Goal: Task Accomplishment & Management: Use online tool/utility

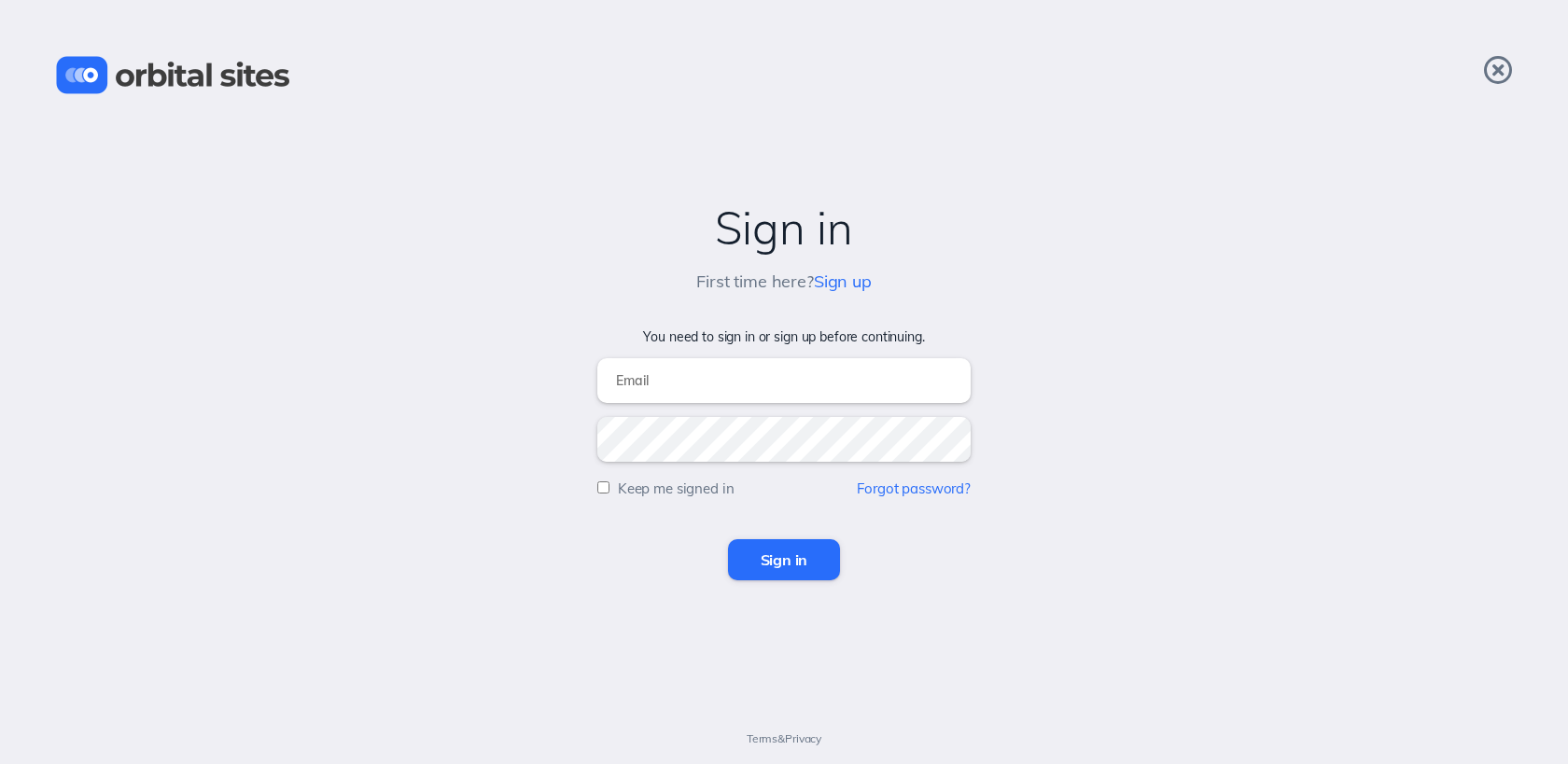
click at [726, 401] on input "email" at bounding box center [783, 380] width 373 height 44
type input "sky@heightschurch.com"
click at [728, 540] on input "Sign in" at bounding box center [784, 560] width 113 height 41
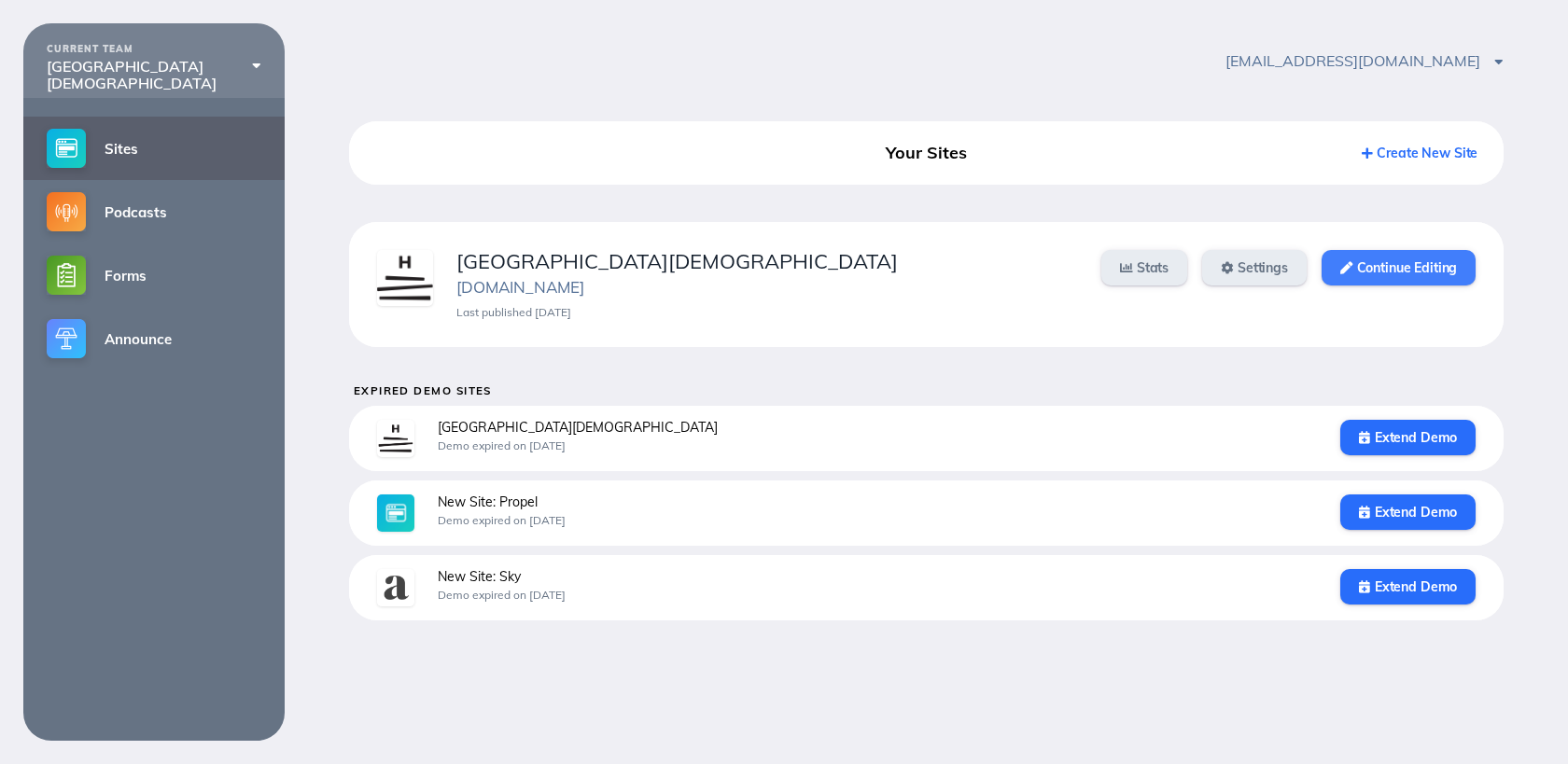
click at [1378, 264] on link "Continue Editing" at bounding box center [1398, 268] width 154 height 35
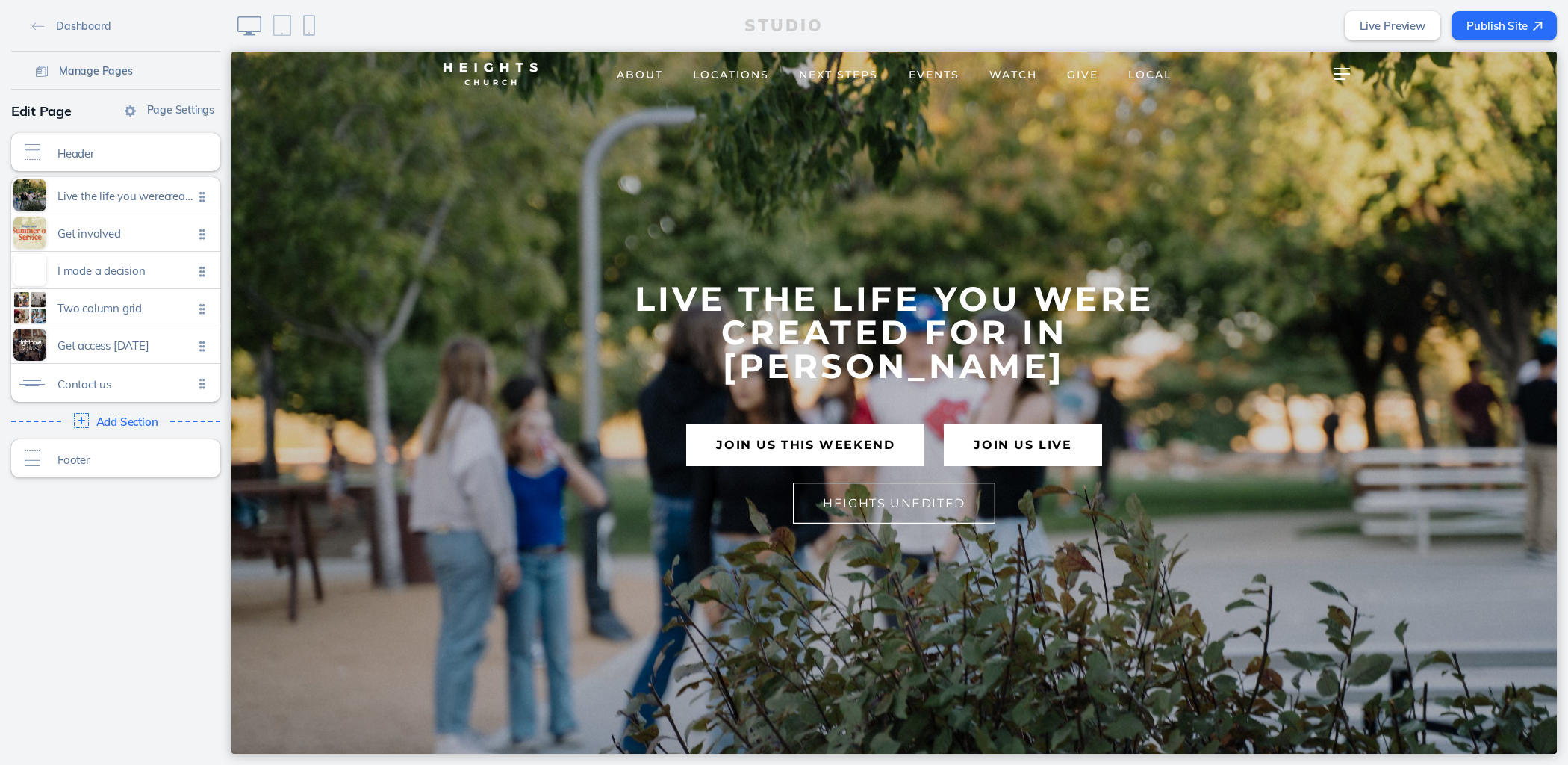
click at [94, 73] on span "Manage Pages" at bounding box center [96, 70] width 74 height 13
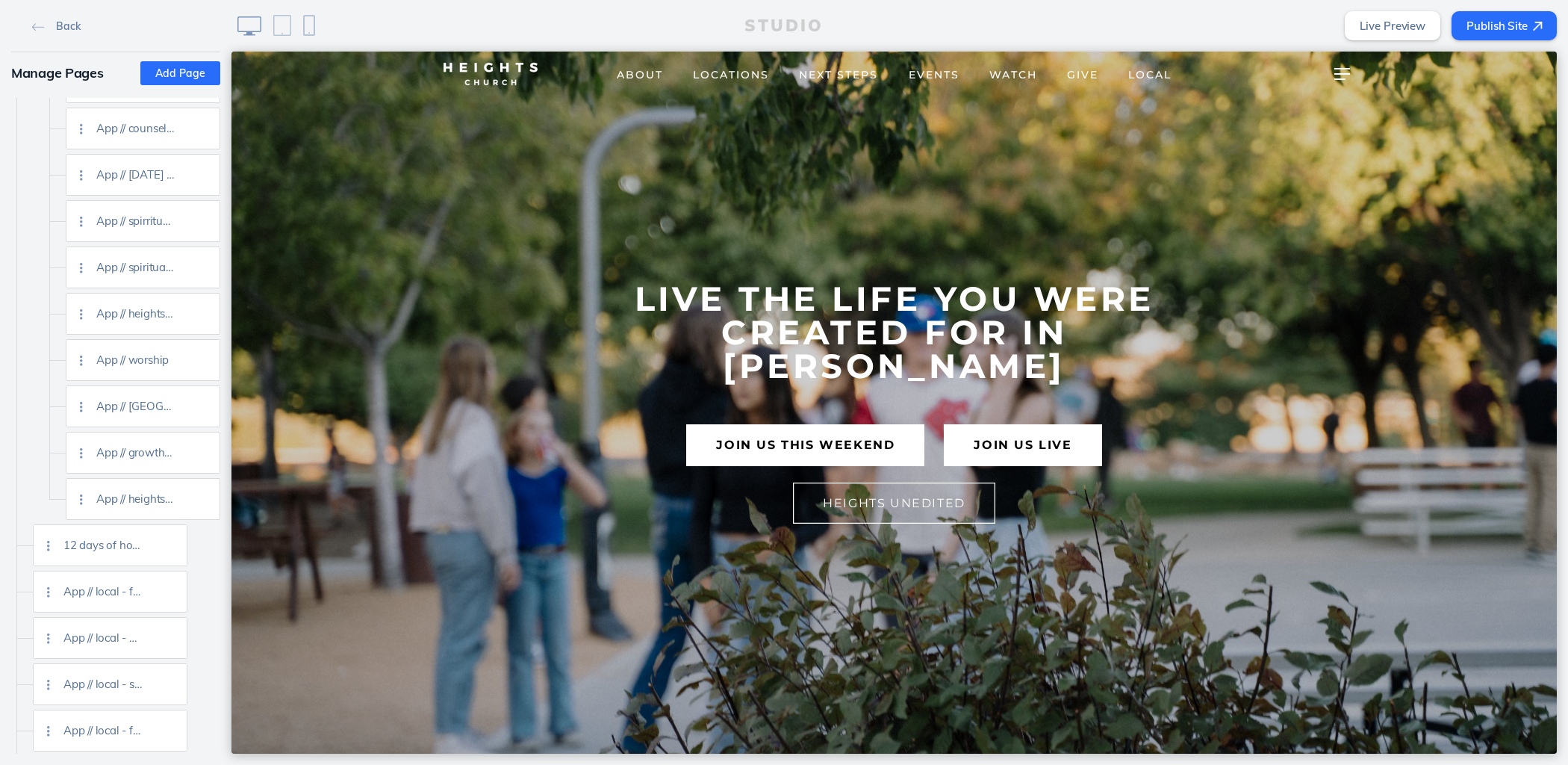
scroll to position [2377, 0]
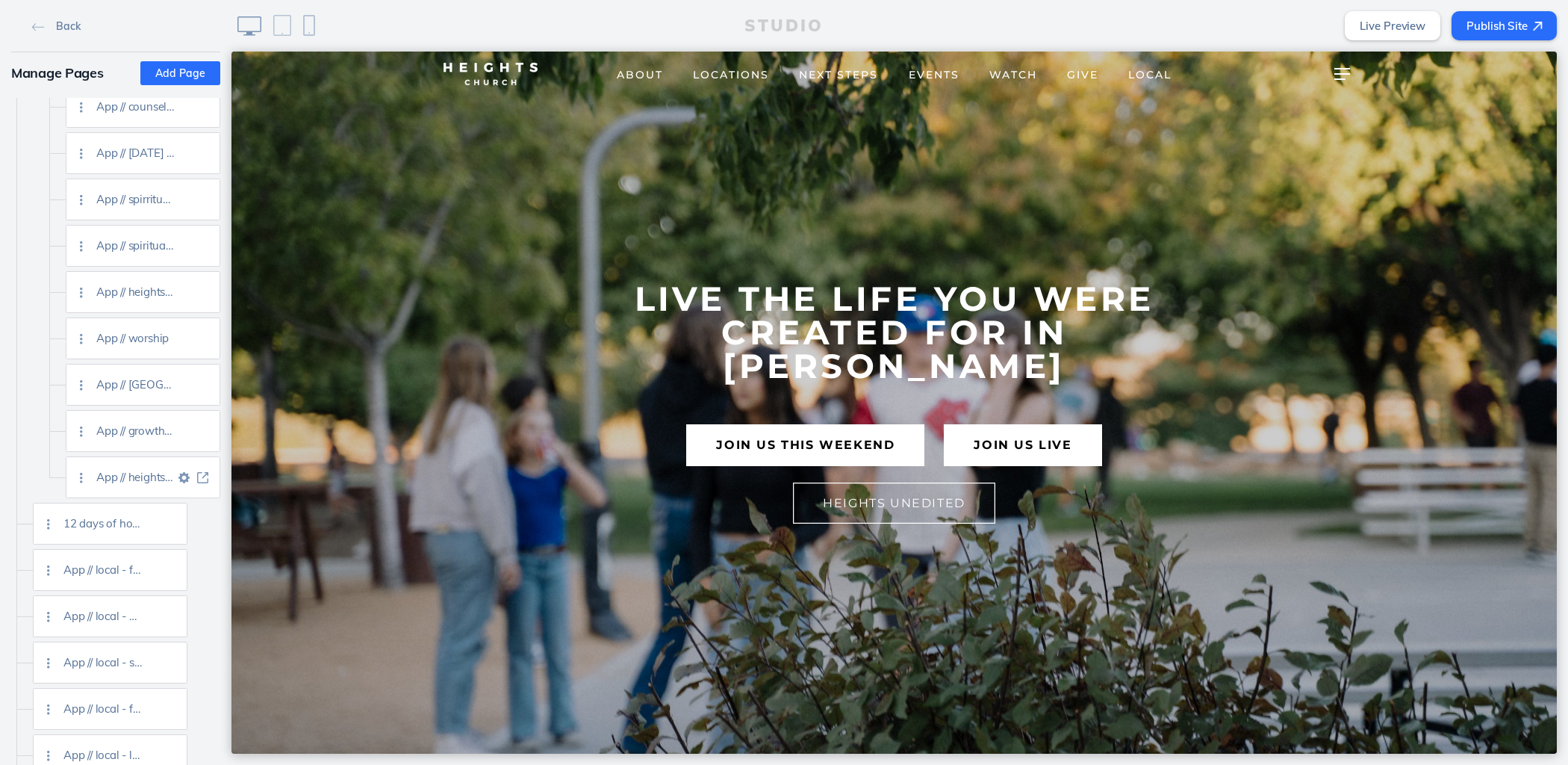
click at [203, 476] on img at bounding box center [203, 478] width 11 height 11
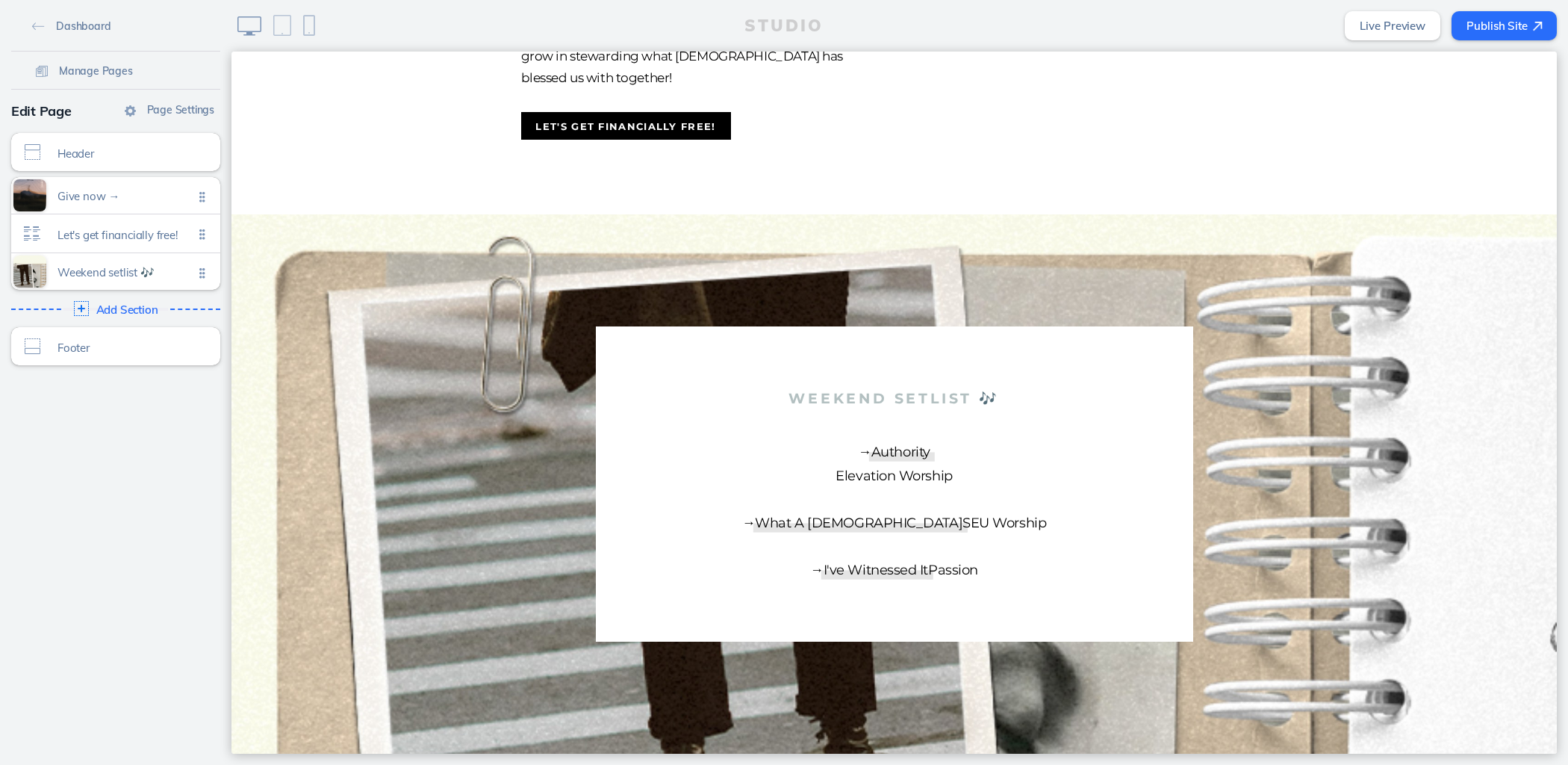
scroll to position [1505, 0]
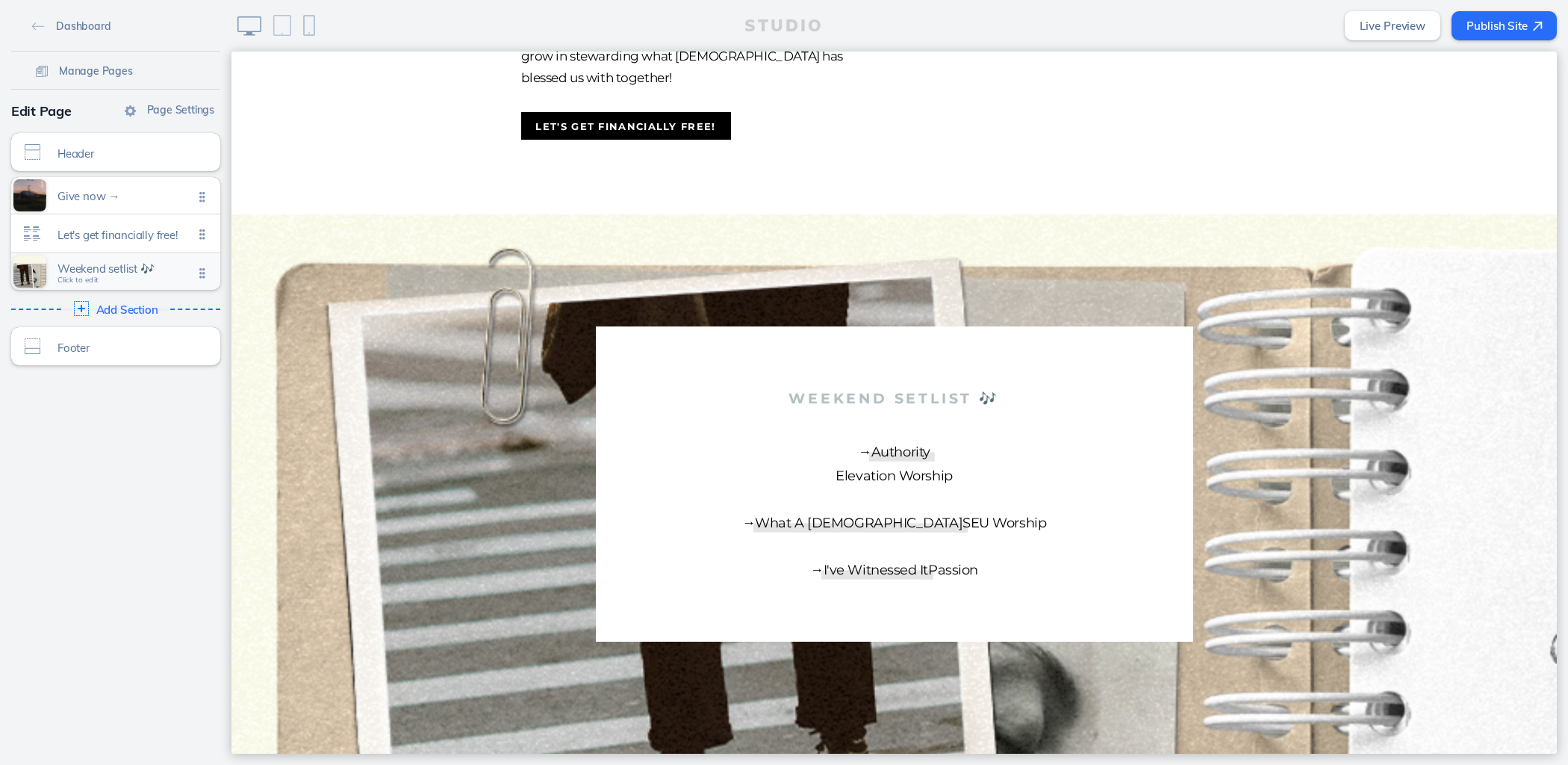
click at [114, 257] on div "Weekend setlist 🎶 Click to edit" at bounding box center [115, 271] width 209 height 36
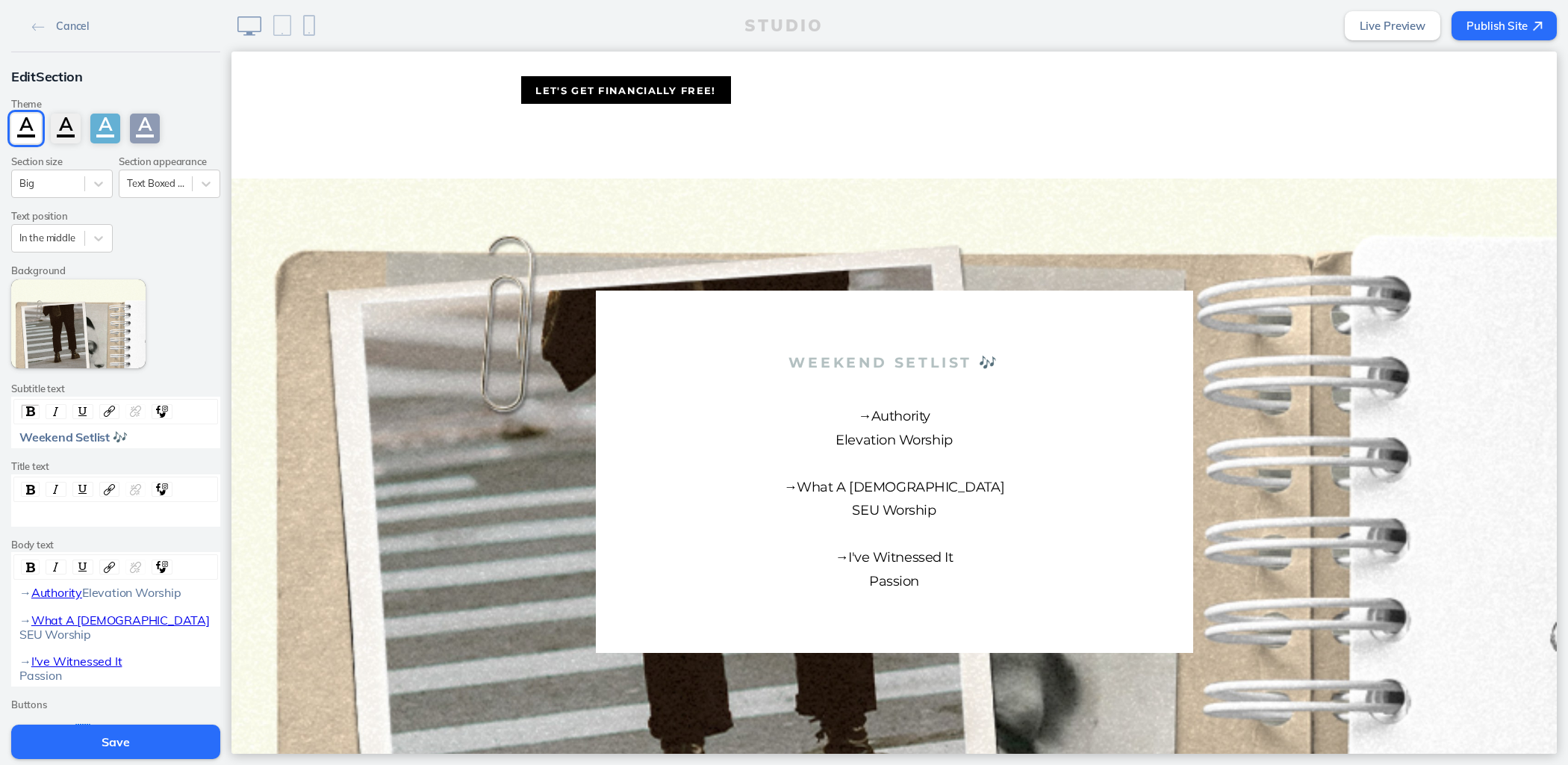
click at [20, 611] on span "SEU Worship →" at bounding box center [55, 648] width 72 height 43
click at [90, 611] on button "Save" at bounding box center [115, 742] width 209 height 35
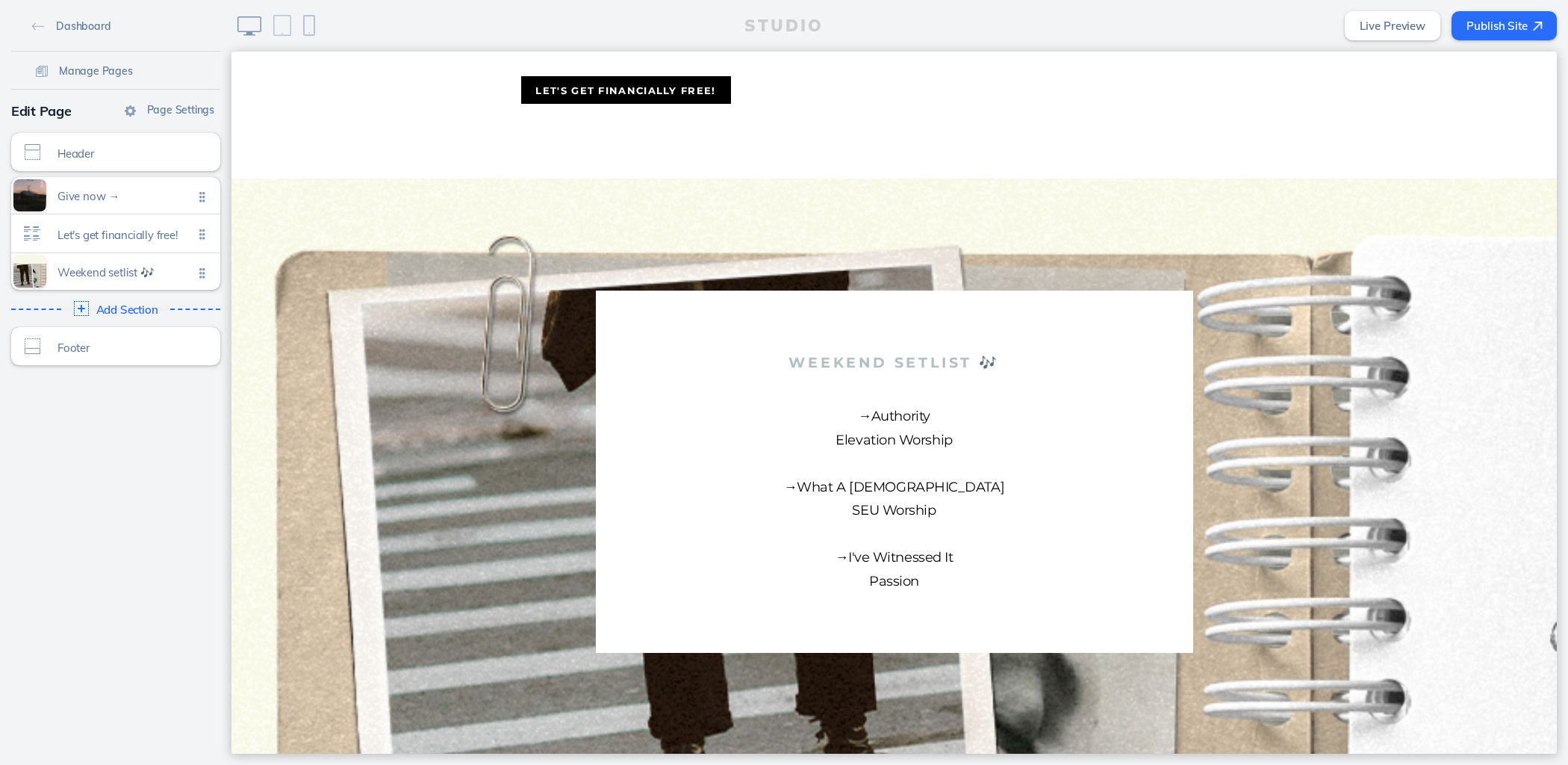
click at [1254, 30] on button "Publish Site" at bounding box center [1505, 25] width 106 height 29
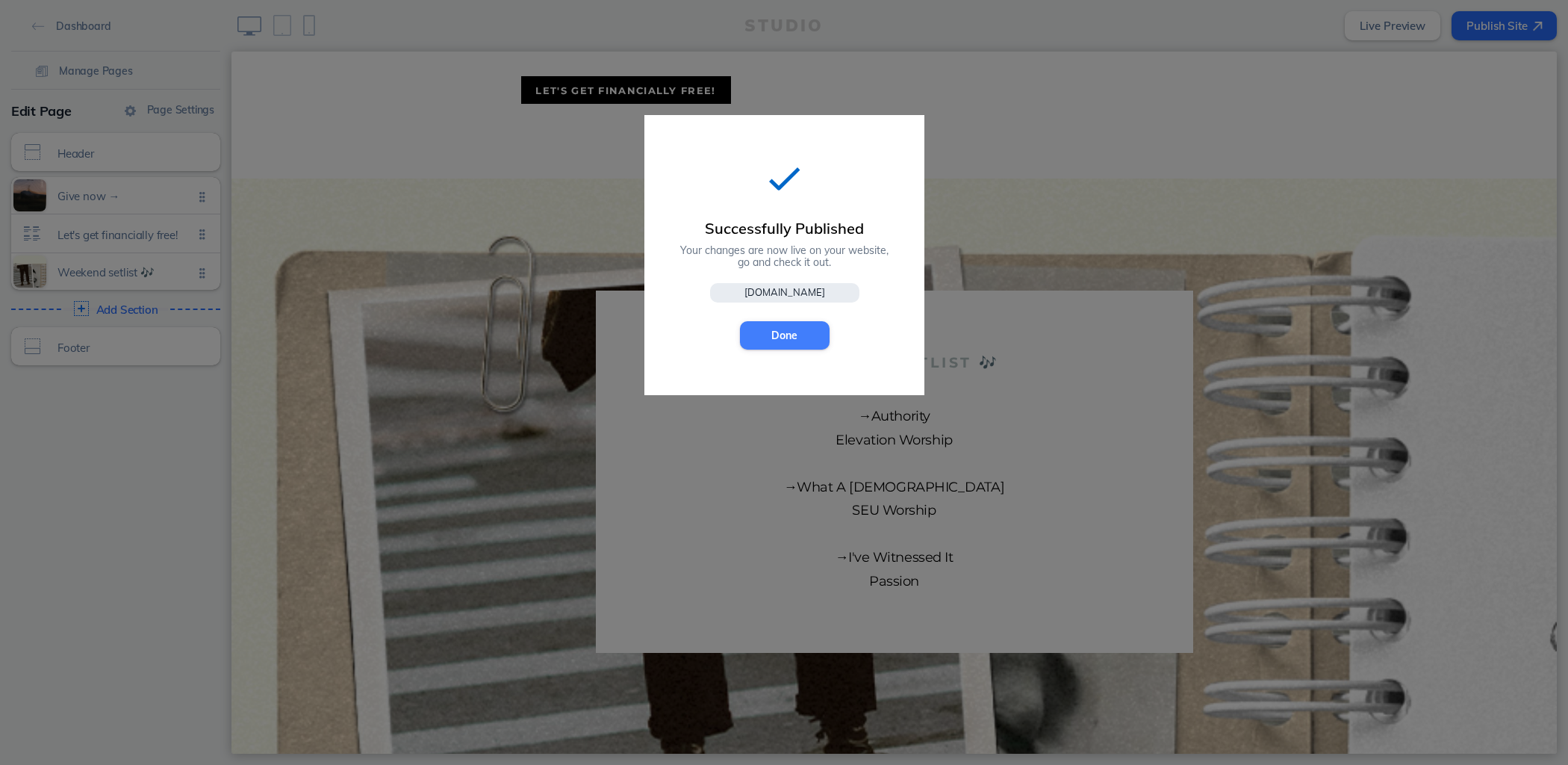
click at [778, 329] on button "Done" at bounding box center [785, 335] width 90 height 28
